Goal: Register for event/course

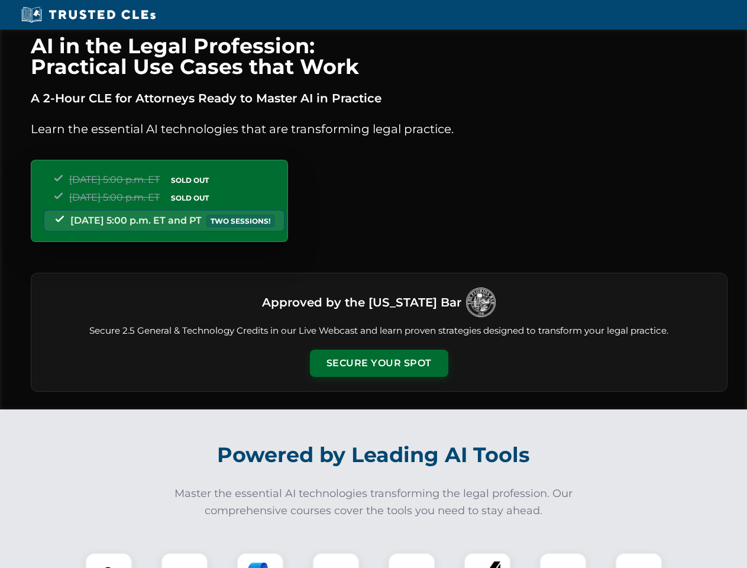
click at [378, 363] on button "Secure Your Spot" at bounding box center [379, 362] width 138 height 27
click at [109, 560] on img at bounding box center [109, 576] width 34 height 34
click at [185, 560] on div at bounding box center [184, 575] width 47 height 47
click at [260, 560] on div at bounding box center [260, 575] width 47 height 47
click at [336, 560] on img at bounding box center [335, 575] width 33 height 33
